Goal: Navigation & Orientation: Locate item on page

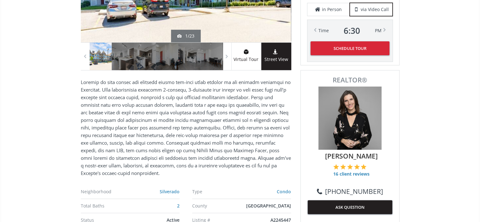
scroll to position [126, 0]
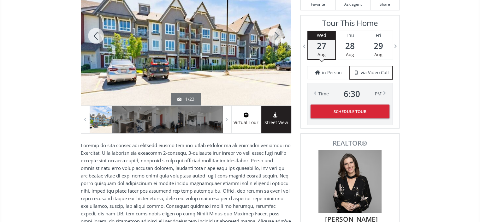
click at [170, 50] on div at bounding box center [186, 35] width 210 height 139
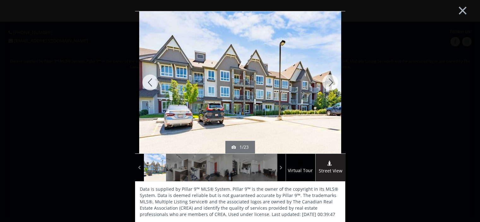
scroll to position [0, 0]
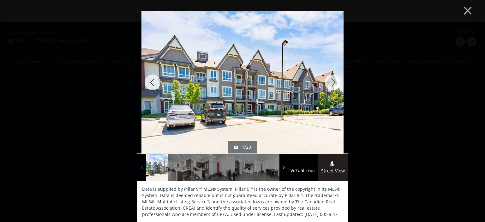
click at [140, 166] on span at bounding box center [142, 167] width 6 height 9
click at [139, 166] on span at bounding box center [142, 167] width 6 height 9
click at [330, 80] on div at bounding box center [332, 82] width 30 height 142
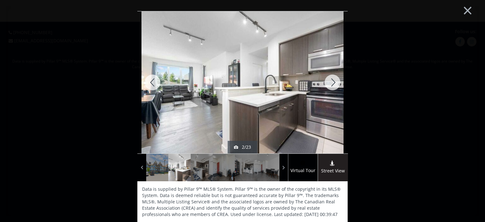
click at [330, 80] on div at bounding box center [332, 82] width 30 height 142
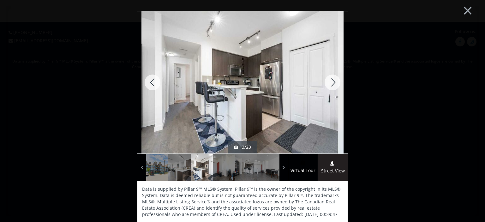
click at [330, 80] on div at bounding box center [332, 82] width 30 height 142
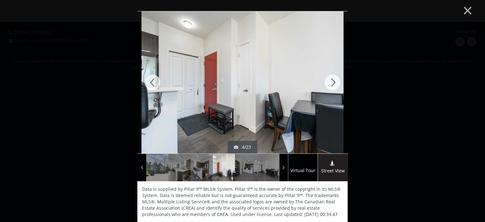
click at [330, 80] on div at bounding box center [332, 82] width 30 height 142
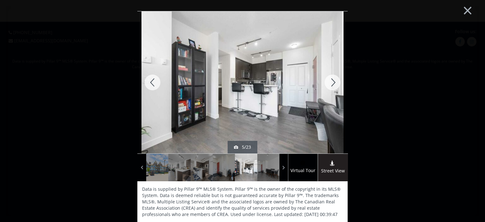
click at [330, 80] on div at bounding box center [332, 82] width 30 height 142
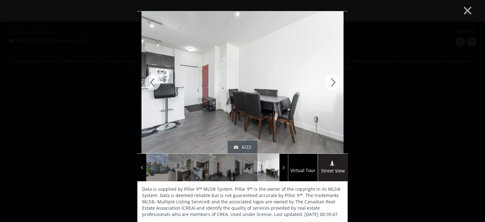
click at [329, 80] on div at bounding box center [332, 82] width 30 height 142
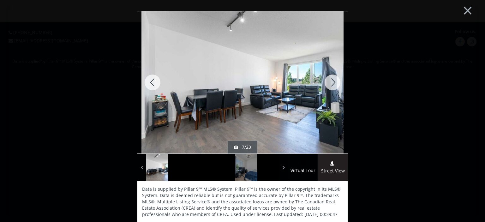
click at [329, 80] on div at bounding box center [332, 82] width 30 height 142
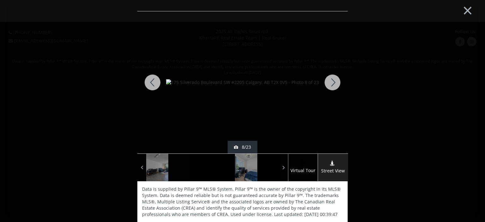
click at [329, 80] on div at bounding box center [332, 82] width 30 height 142
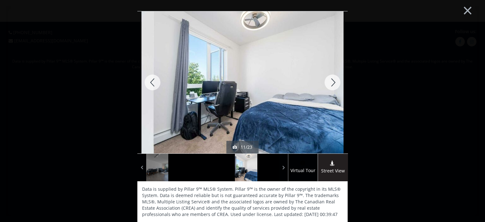
click at [330, 80] on div at bounding box center [332, 82] width 30 height 142
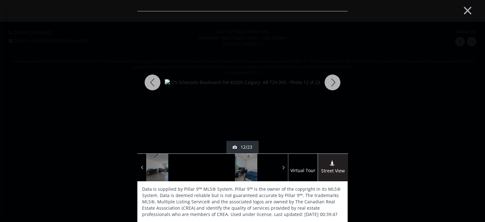
click at [330, 81] on div at bounding box center [332, 82] width 30 height 142
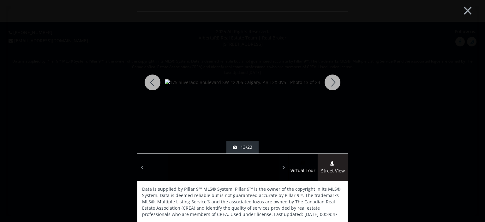
click at [330, 81] on div at bounding box center [332, 82] width 30 height 142
click at [329, 80] on div at bounding box center [332, 82] width 30 height 142
click at [329, 81] on div at bounding box center [332, 82] width 30 height 142
click at [329, 80] on div at bounding box center [332, 82] width 30 height 142
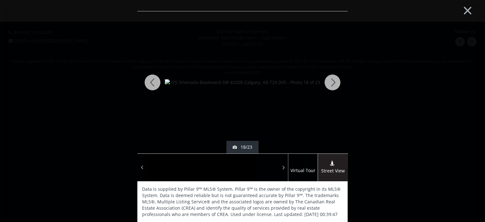
click at [329, 80] on div at bounding box center [332, 82] width 30 height 142
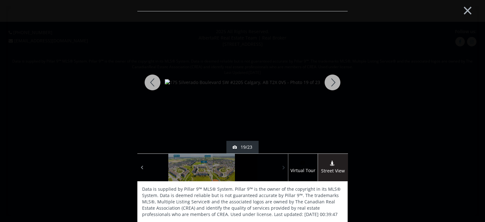
click at [281, 166] on span at bounding box center [284, 167] width 6 height 9
click at [329, 80] on div at bounding box center [332, 82] width 30 height 142
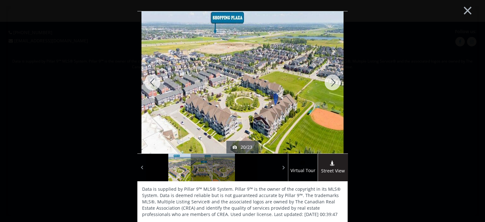
click at [329, 81] on div at bounding box center [332, 82] width 30 height 142
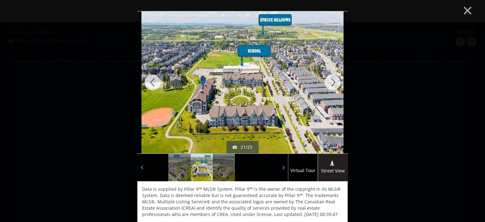
click at [329, 81] on div at bounding box center [332, 82] width 30 height 142
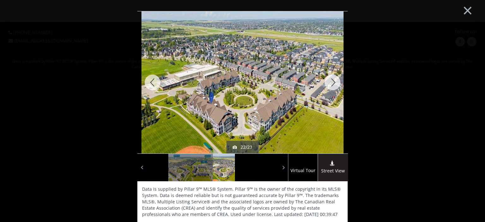
click at [329, 80] on div at bounding box center [332, 82] width 30 height 142
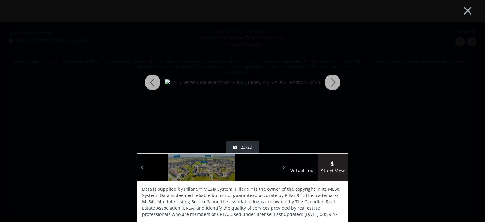
click at [328, 80] on div at bounding box center [332, 82] width 30 height 142
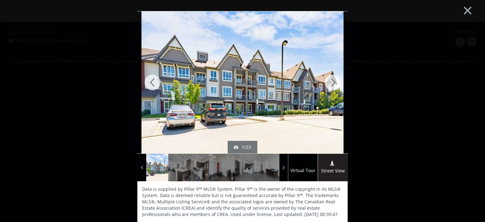
click at [329, 80] on div at bounding box center [332, 82] width 30 height 142
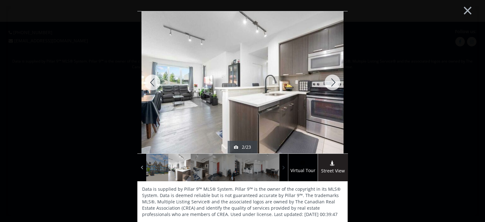
click at [281, 166] on span at bounding box center [284, 167] width 6 height 9
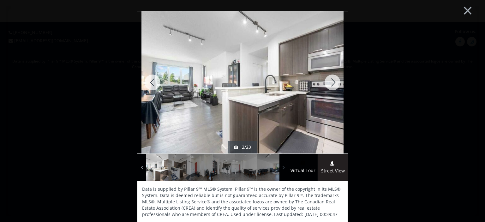
click at [281, 166] on span at bounding box center [284, 167] width 6 height 9
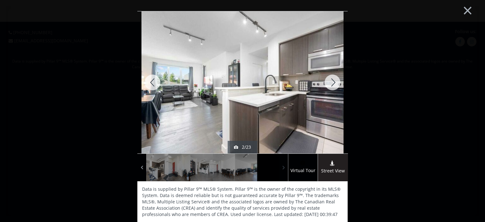
click at [281, 166] on span at bounding box center [284, 167] width 6 height 9
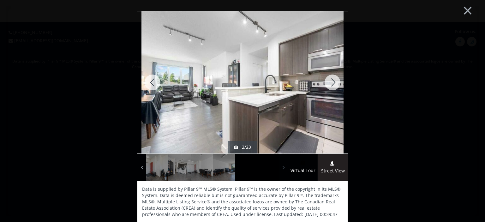
click at [281, 166] on span at bounding box center [284, 167] width 6 height 9
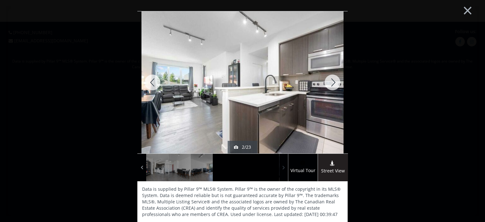
click at [281, 166] on span at bounding box center [284, 167] width 6 height 9
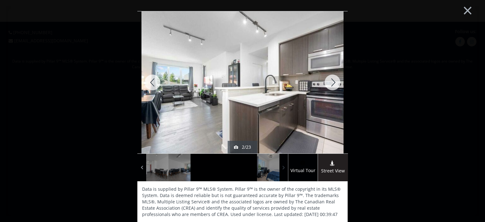
click at [281, 166] on span at bounding box center [284, 167] width 6 height 9
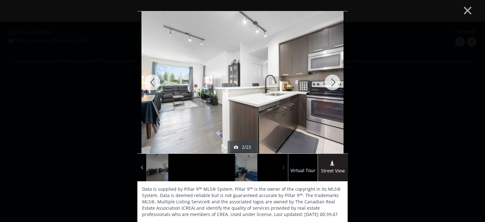
click at [281, 165] on span at bounding box center [284, 167] width 6 height 9
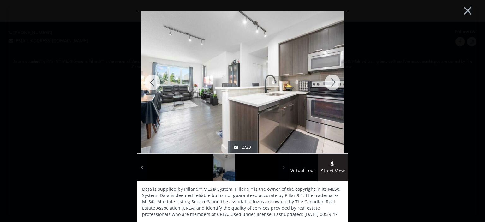
click at [281, 167] on span at bounding box center [284, 167] width 6 height 9
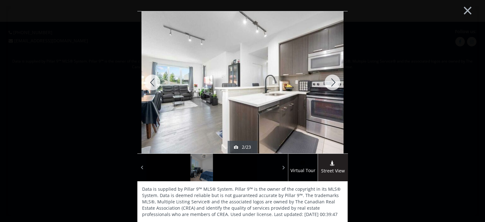
click at [261, 167] on div at bounding box center [268, 167] width 22 height 27
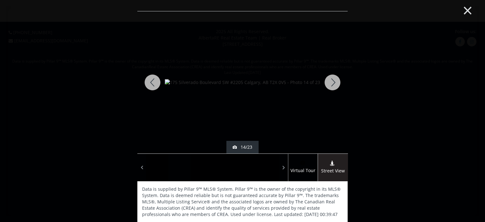
click at [462, 7] on button "×" at bounding box center [467, 10] width 35 height 26
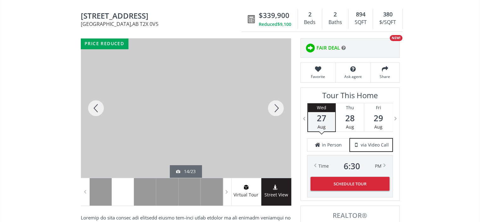
scroll to position [63, 0]
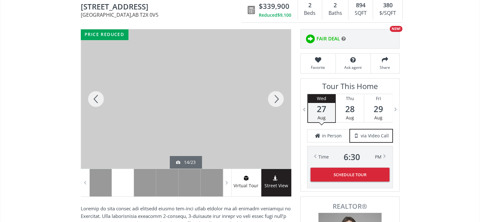
click at [274, 99] on div at bounding box center [276, 98] width 30 height 139
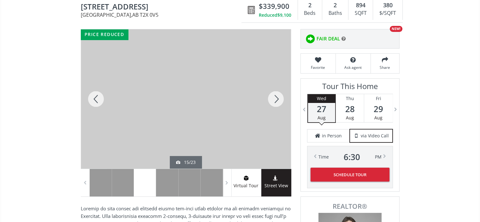
click at [274, 99] on div at bounding box center [276, 98] width 30 height 139
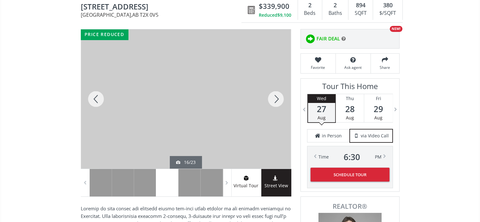
click at [274, 99] on div at bounding box center [276, 98] width 30 height 139
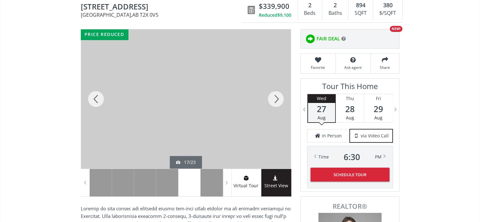
click at [276, 100] on div at bounding box center [276, 98] width 30 height 139
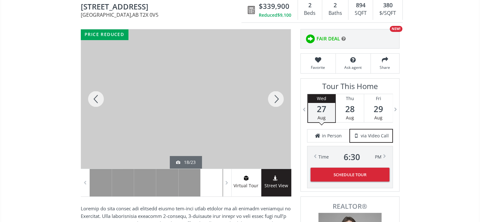
click at [275, 100] on div at bounding box center [276, 98] width 30 height 139
